Goal: Information Seeking & Learning: Learn about a topic

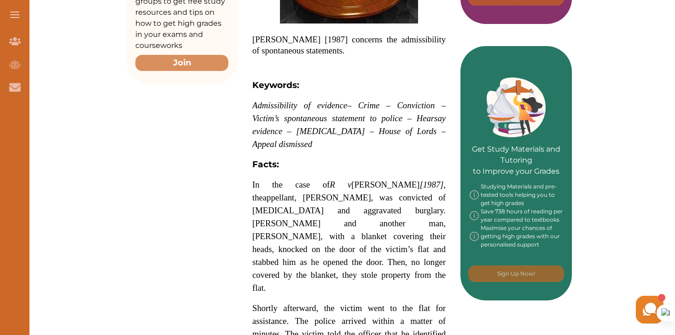
scroll to position [354, 0]
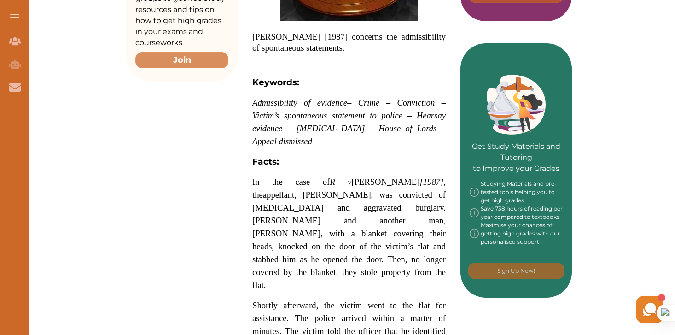
click at [253, 35] on span "[PERSON_NAME] [1987] concerns the admissibility of spontaneous statements." at bounding box center [348, 42] width 193 height 21
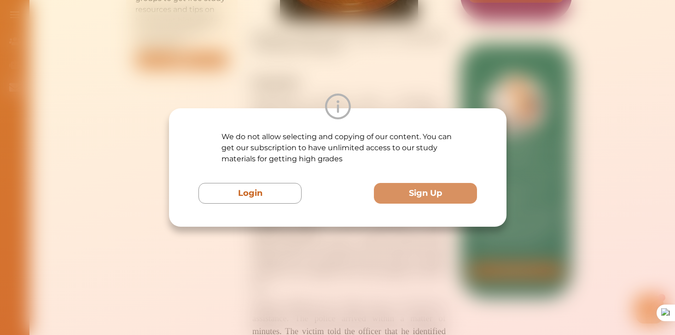
click at [184, 159] on div "We do not allow selecting and copying of our content. You can get our subscript…" at bounding box center [337, 167] width 337 height 118
click at [185, 78] on div "We do not allow selecting and copying of our content. You can get our subscript…" at bounding box center [337, 167] width 675 height 335
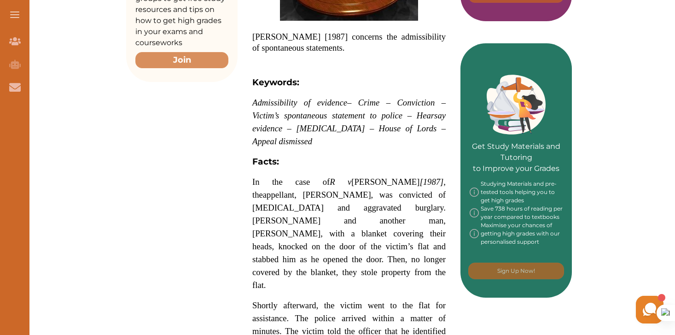
drag, startPoint x: 251, startPoint y: 36, endPoint x: 281, endPoint y: 41, distance: 30.7
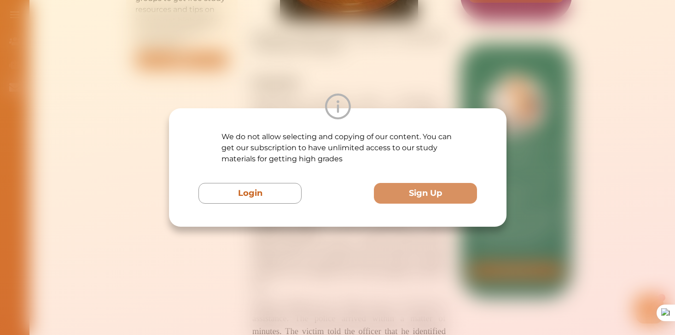
click at [259, 87] on div "We do not allow selecting and copying of our content. You can get our subscript…" at bounding box center [337, 167] width 675 height 335
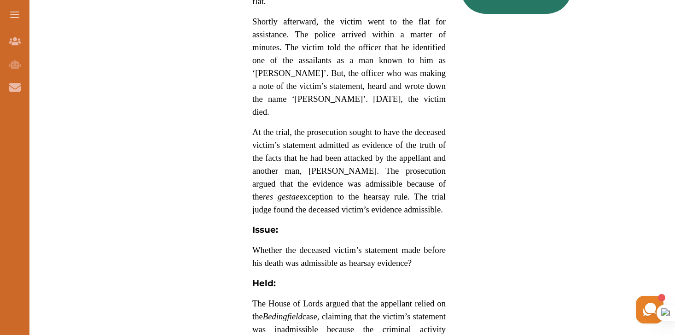
scroll to position [639, 0]
